Goal: Transaction & Acquisition: Purchase product/service

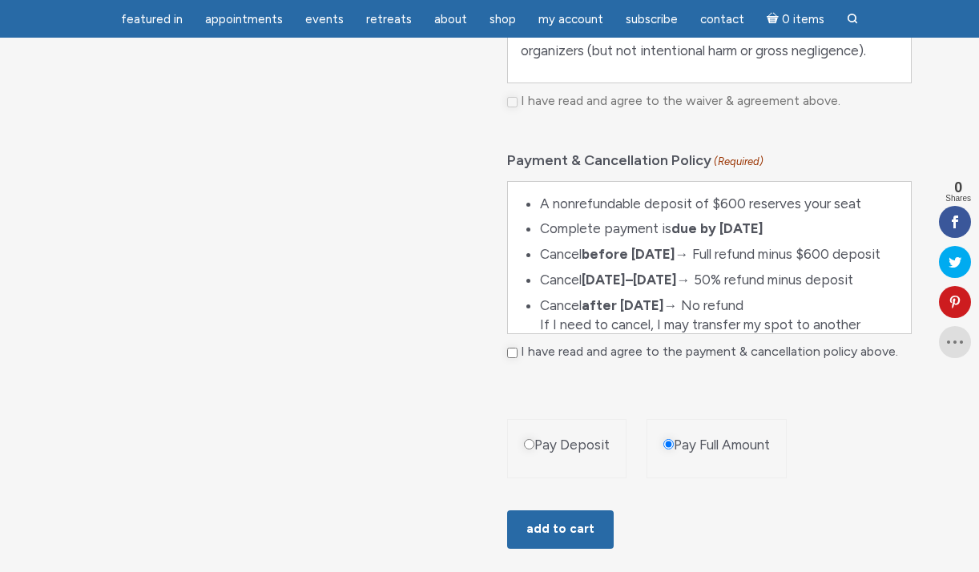
scroll to position [1007, 0]
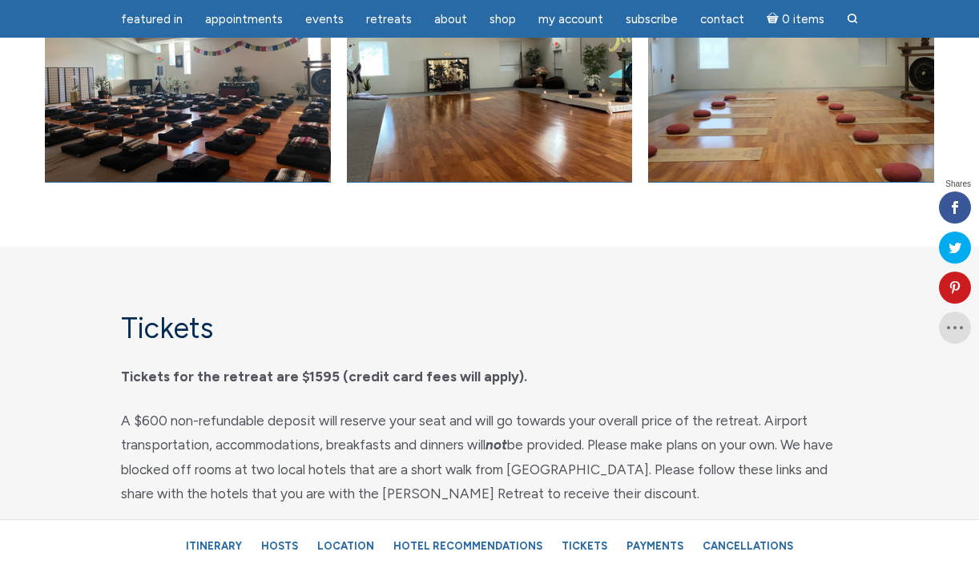
scroll to position [7808, 0]
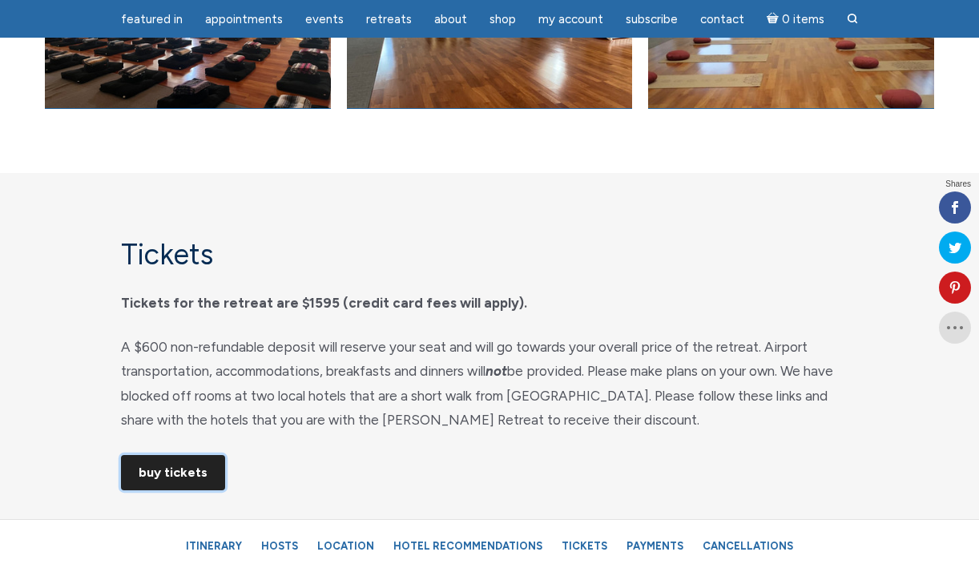
click at [182, 490] on link "Buy Tickets" at bounding box center [173, 472] width 104 height 35
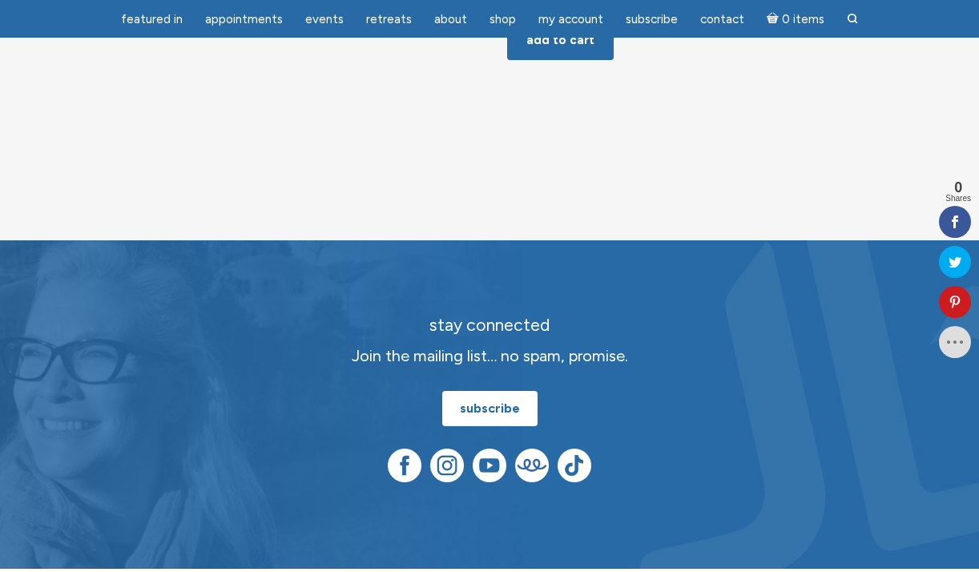
scroll to position [1619, 0]
